Goal: Transaction & Acquisition: Purchase product/service

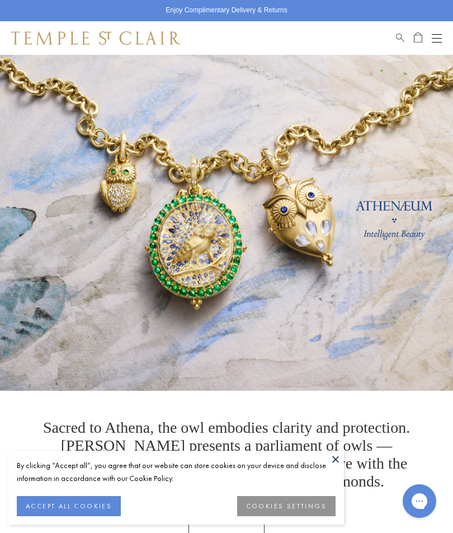
click at [89, 508] on button "ACCEPT ALL COOKIES" at bounding box center [69, 506] width 104 height 20
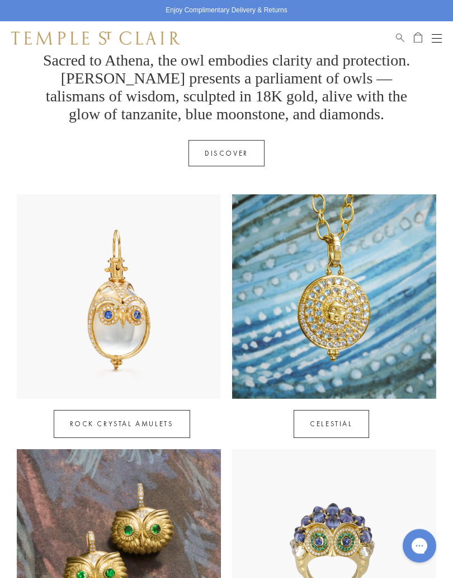
scroll to position [367, 0]
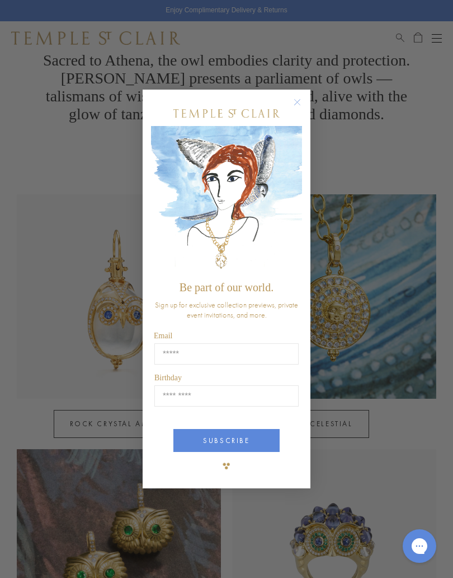
click at [298, 109] on button "Close dialog" at bounding box center [303, 108] width 14 height 14
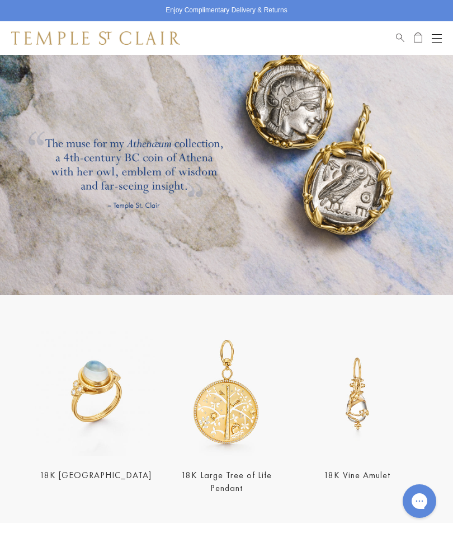
scroll to position [1378, 0]
click at [434, 35] on button "Open navigation" at bounding box center [437, 37] width 10 height 13
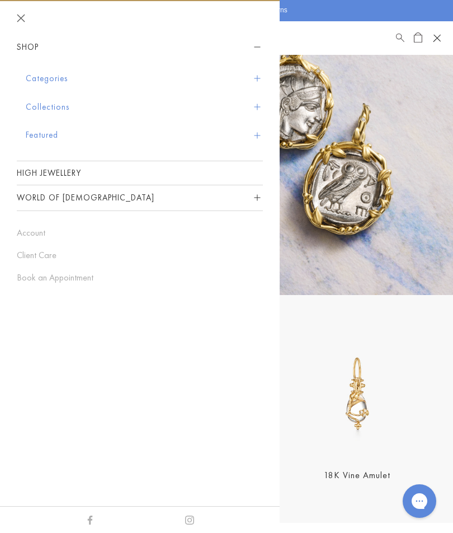
click at [56, 78] on button "Categories" at bounding box center [144, 78] width 237 height 29
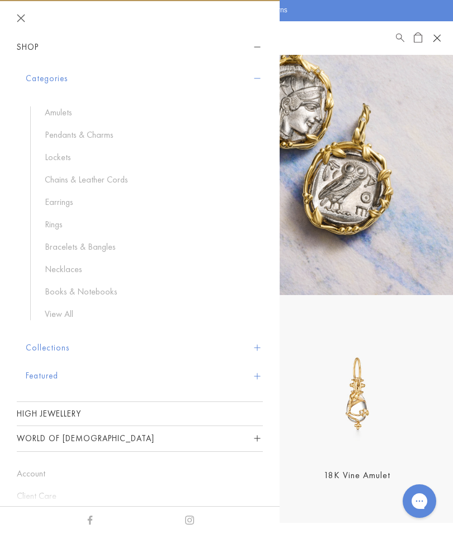
click at [88, 129] on link "Pendants & Charms" at bounding box center [148, 135] width 207 height 12
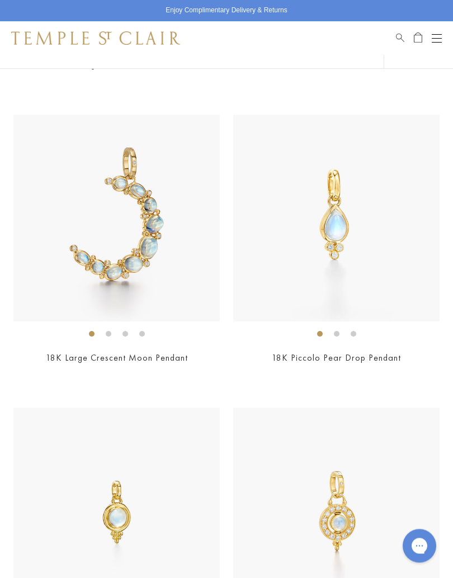
scroll to position [5946, 0]
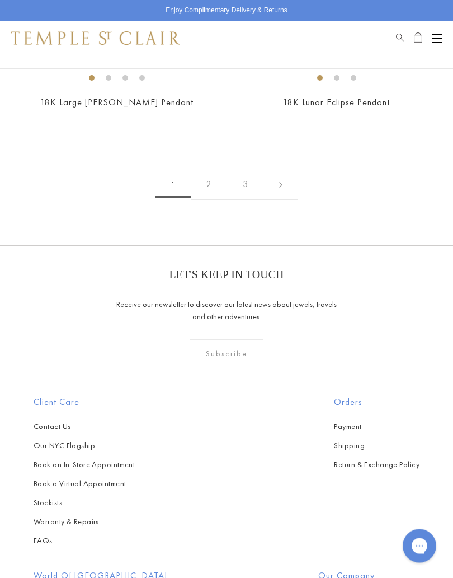
scroll to position [9428, 0]
click at [212, 169] on link "2" at bounding box center [209, 184] width 36 height 31
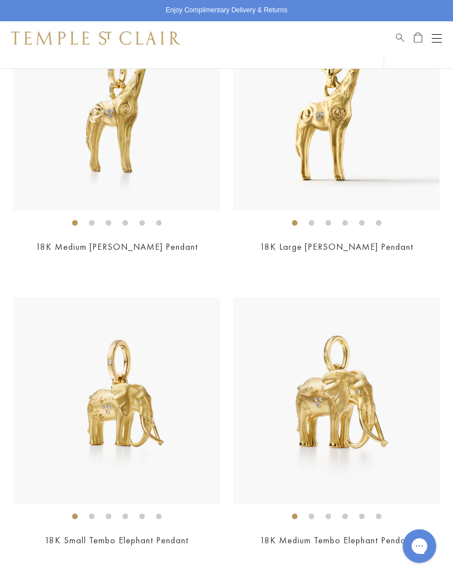
scroll to position [5190, 0]
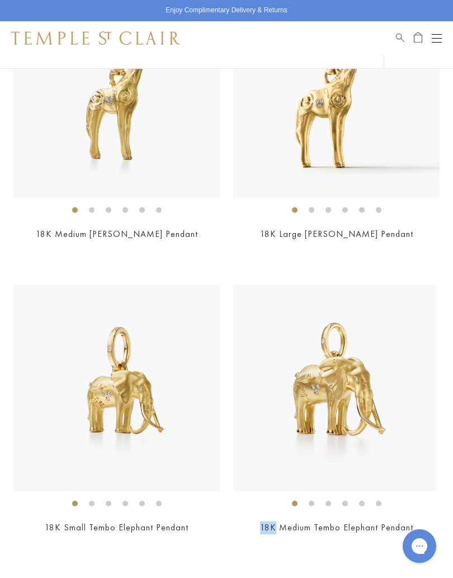
click at [430, 415] on img at bounding box center [334, 387] width 207 height 207
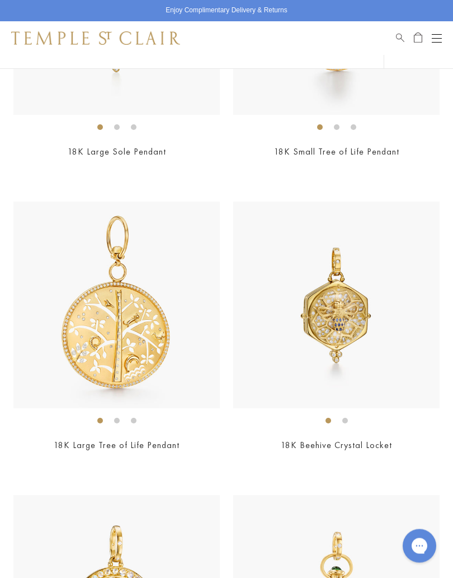
scroll to position [6739, 0]
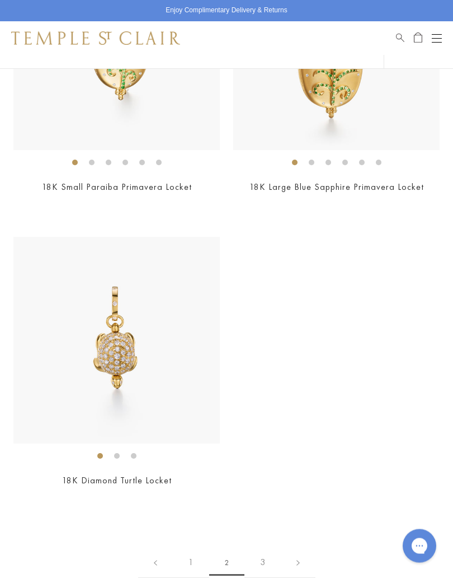
scroll to position [8171, 0]
click at [266, 532] on link "3" at bounding box center [263, 561] width 36 height 31
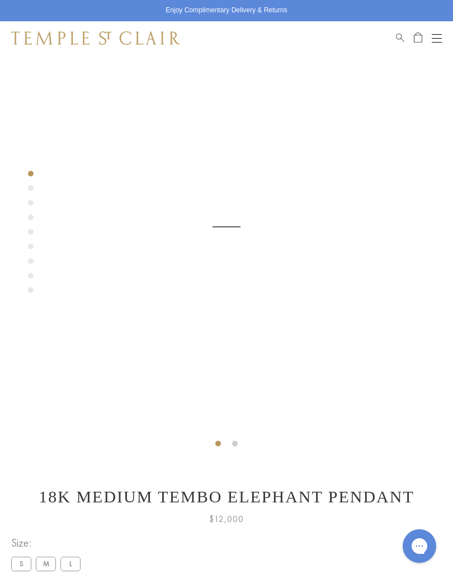
scroll to position [55, 0]
click at [24, 557] on label "S" at bounding box center [21, 563] width 20 height 14
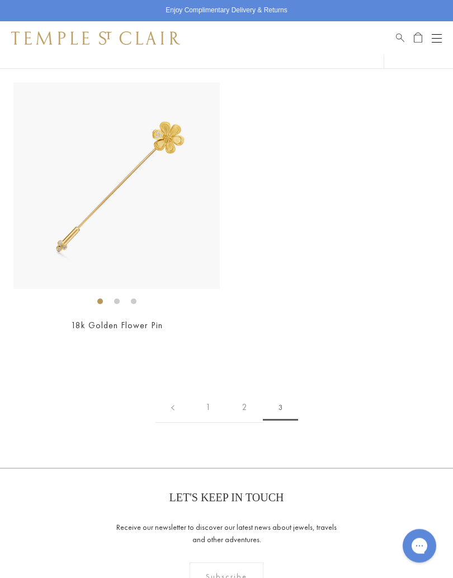
scroll to position [1285, 0]
click at [282, 404] on span "3" at bounding box center [280, 408] width 35 height 26
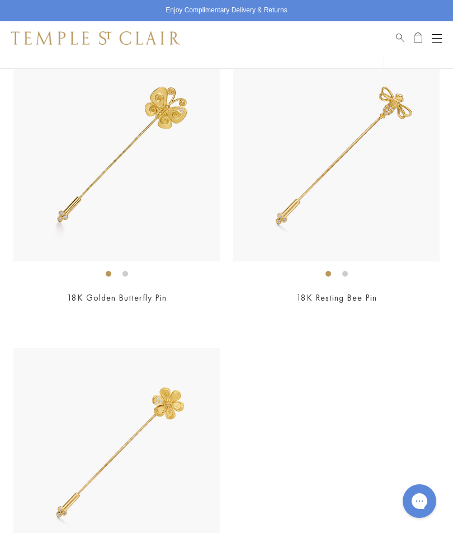
scroll to position [1018, 0]
